Goal: Task Accomplishment & Management: Complete application form

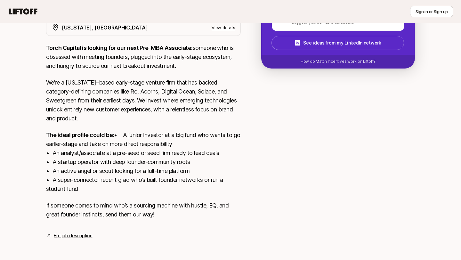
scroll to position [137, 0]
drag, startPoint x: 65, startPoint y: 234, endPoint x: 308, endPoint y: 1, distance: 336.2
click at [0, 0] on div "Sign in or Sign up Sign in or Sign up [PERSON_NAME] and [PERSON_NAME] are looki…" at bounding box center [230, 73] width 461 height 372
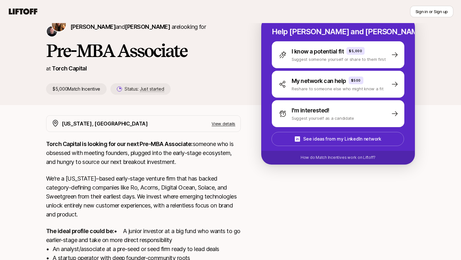
scroll to position [30, 0]
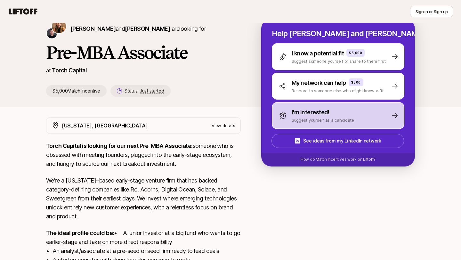
click at [319, 122] on p "Suggest yourself as a candidate" at bounding box center [322, 120] width 62 height 6
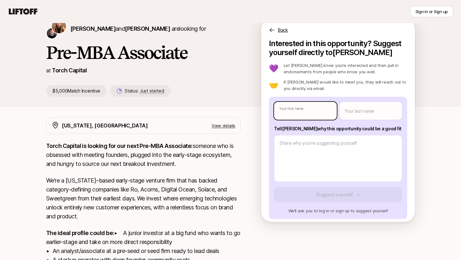
click at [314, 115] on body "New to Liftoff? See how it works Sign in or Sign up Sign in or Sign up [PERSON_…" at bounding box center [230, 100] width 461 height 260
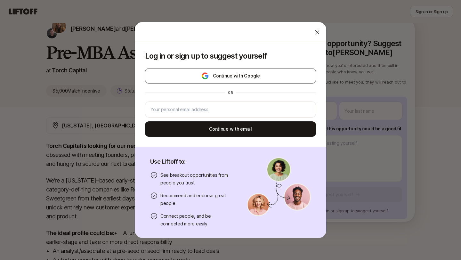
click at [316, 31] on icon at bounding box center [317, 32] width 6 height 6
type textarea "x"
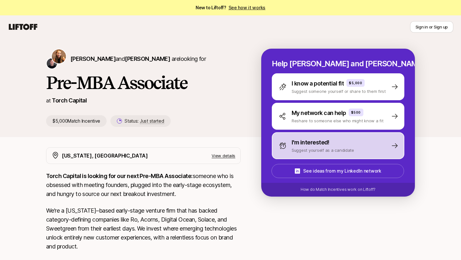
click at [308, 152] on p "Suggest yourself as a candidate" at bounding box center [322, 150] width 62 height 6
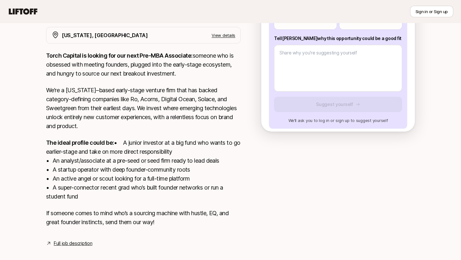
scroll to position [137, 0]
